Goal: Task Accomplishment & Management: Use online tool/utility

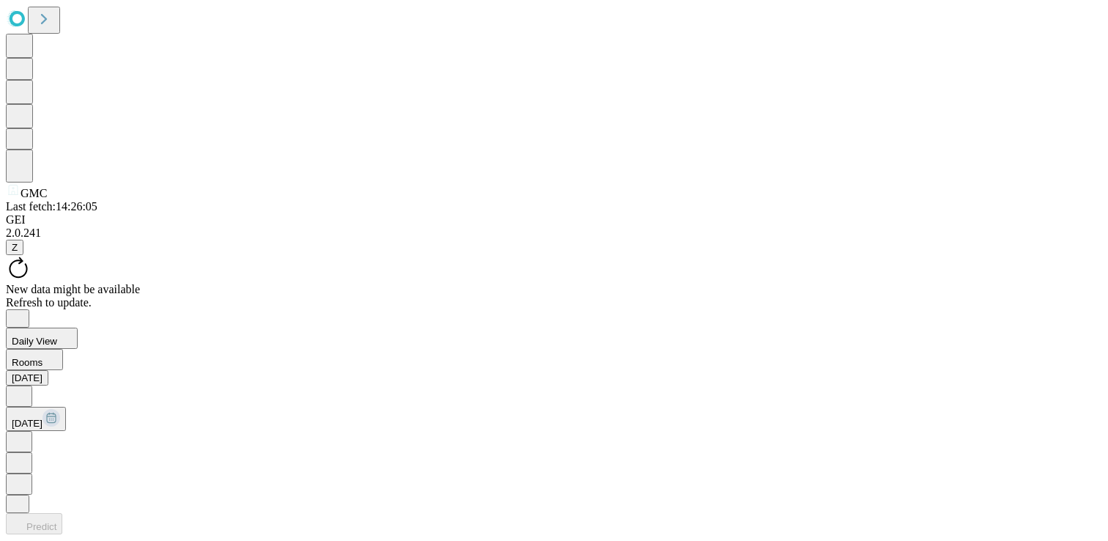
scroll to position [572, 0]
click at [57, 336] on span "Daily View" at bounding box center [34, 341] width 45 height 11
click at [89, 361] on span "Table View" at bounding box center [61, 367] width 53 height 12
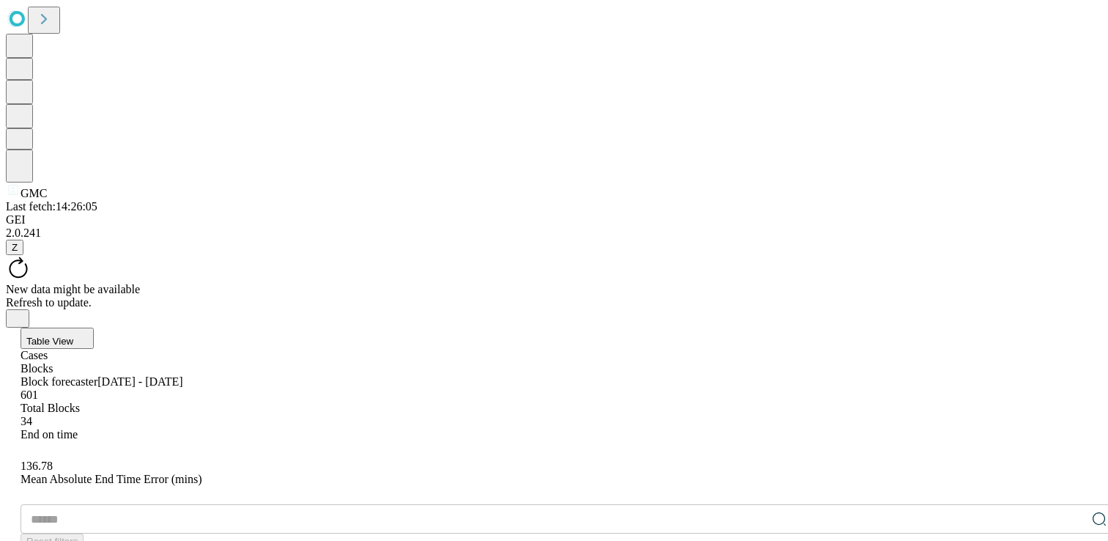
click at [23, 311] on icon "Close" at bounding box center [18, 317] width 12 height 12
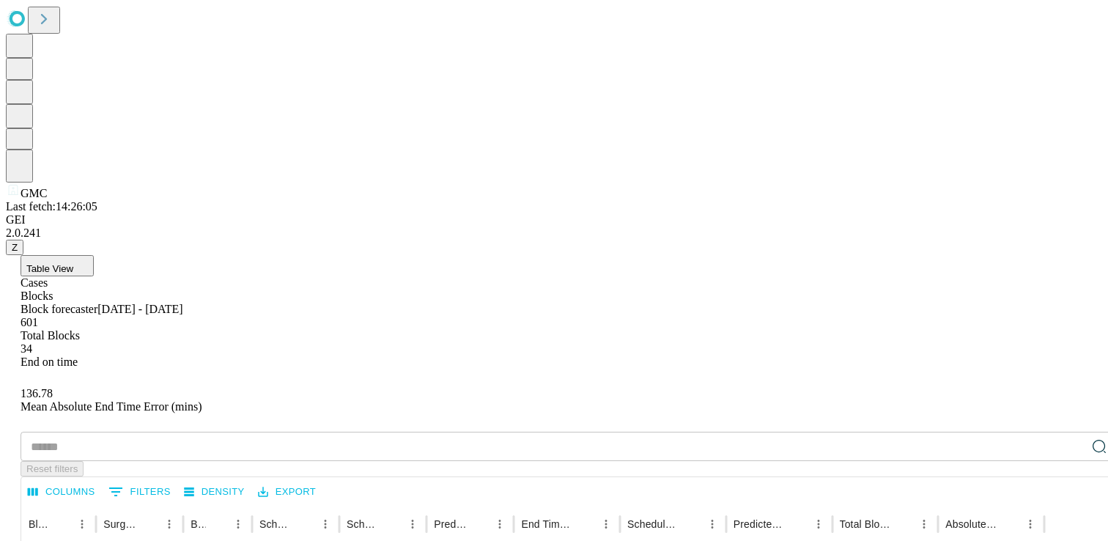
click at [93, 276] on div "Cases" at bounding box center [569, 282] width 1096 height 13
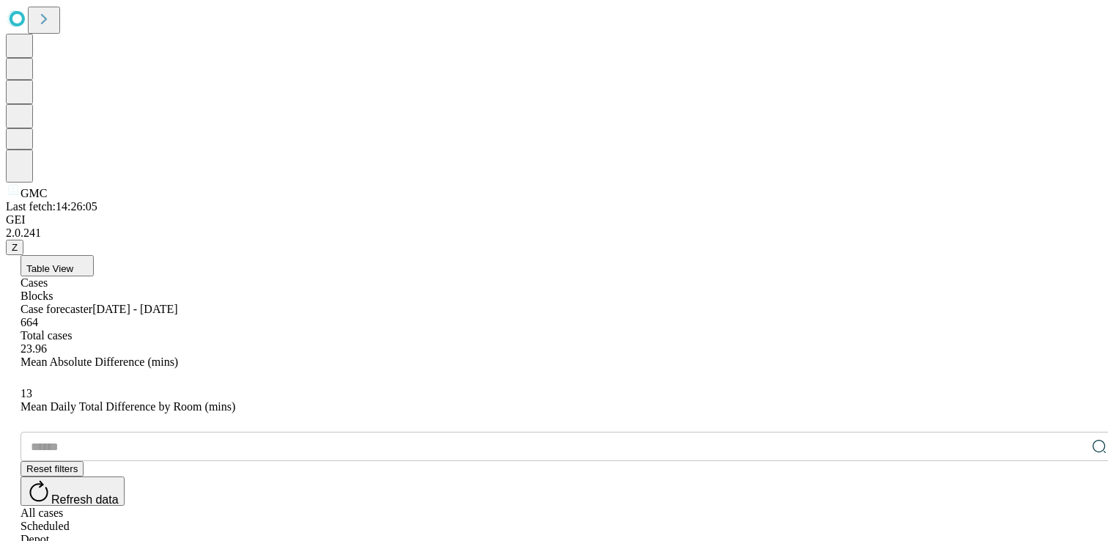
drag, startPoint x: 402, startPoint y: 293, endPoint x: 410, endPoint y: 293, distance: 8.1
